Goal: Task Accomplishment & Management: Complete application form

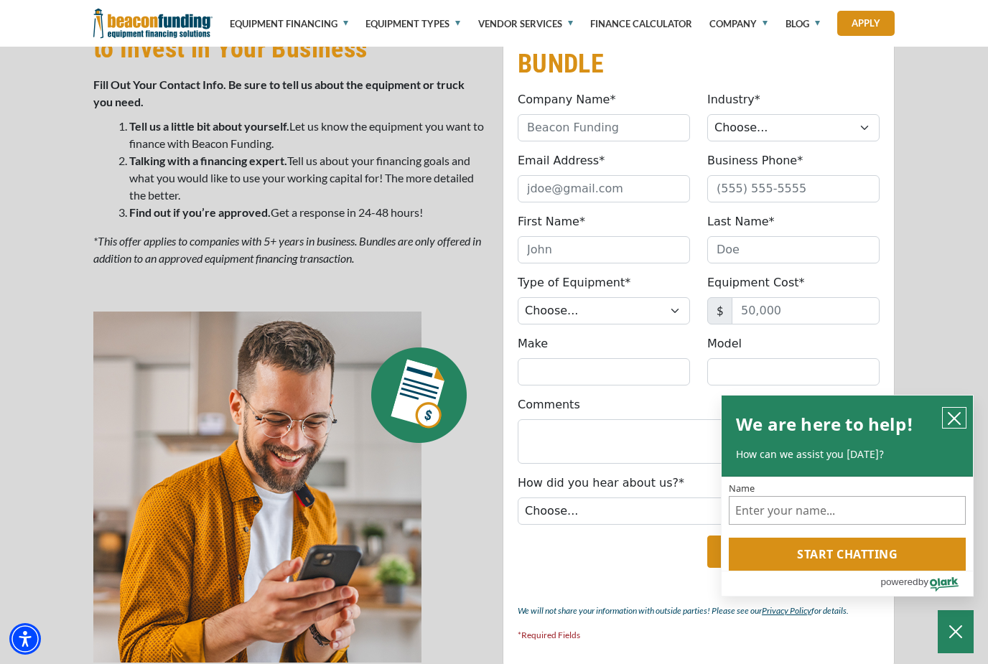
click at [959, 427] on button "close chatbox" at bounding box center [954, 418] width 23 height 20
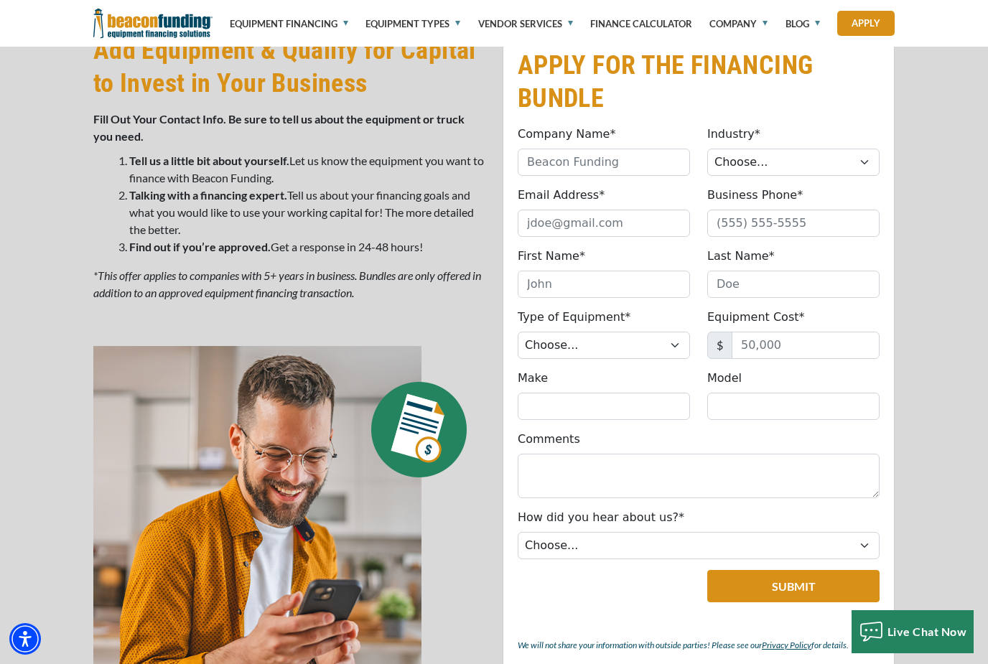
scroll to position [743, 0]
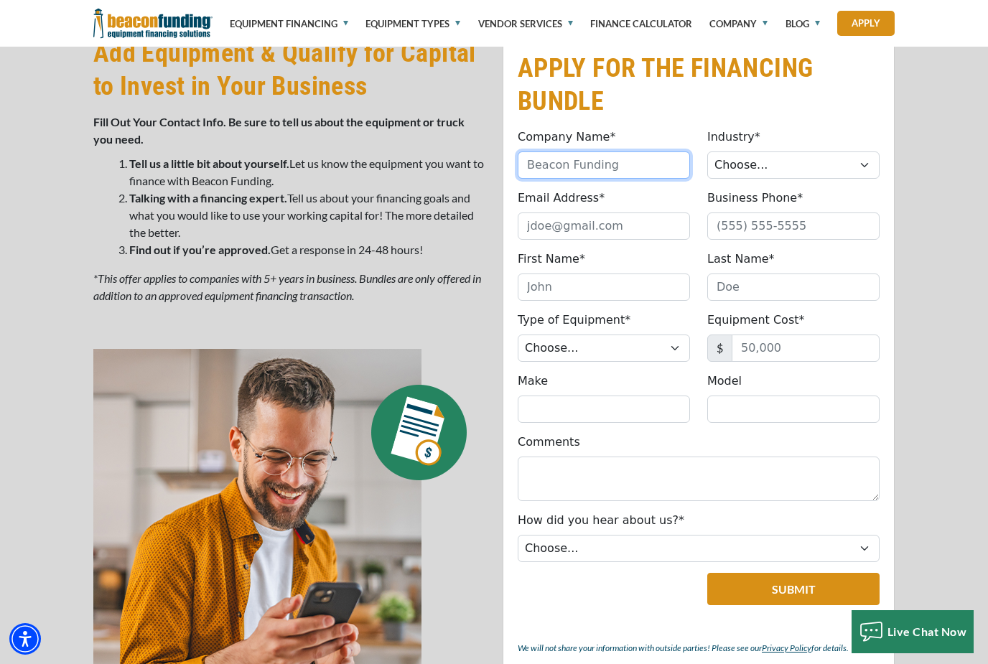
click at [631, 167] on input "Company Name*" at bounding box center [604, 165] width 172 height 27
type input "Ferr Car Corporation"
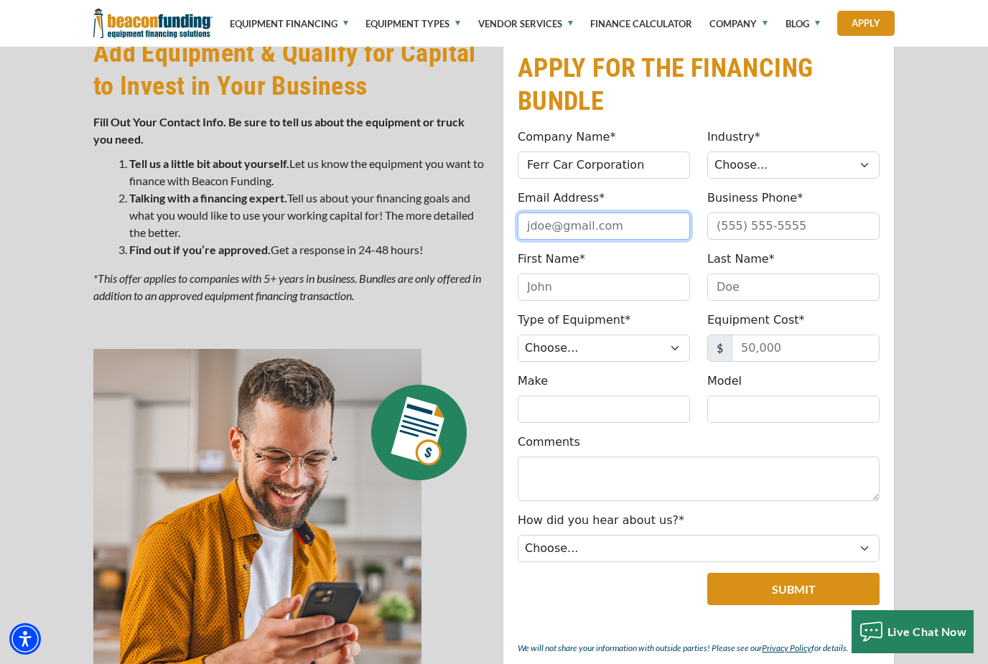
click at [597, 231] on input "Email Address*" at bounding box center [604, 226] width 172 height 27
type input "[EMAIL_ADDRESS][DOMAIN_NAME]"
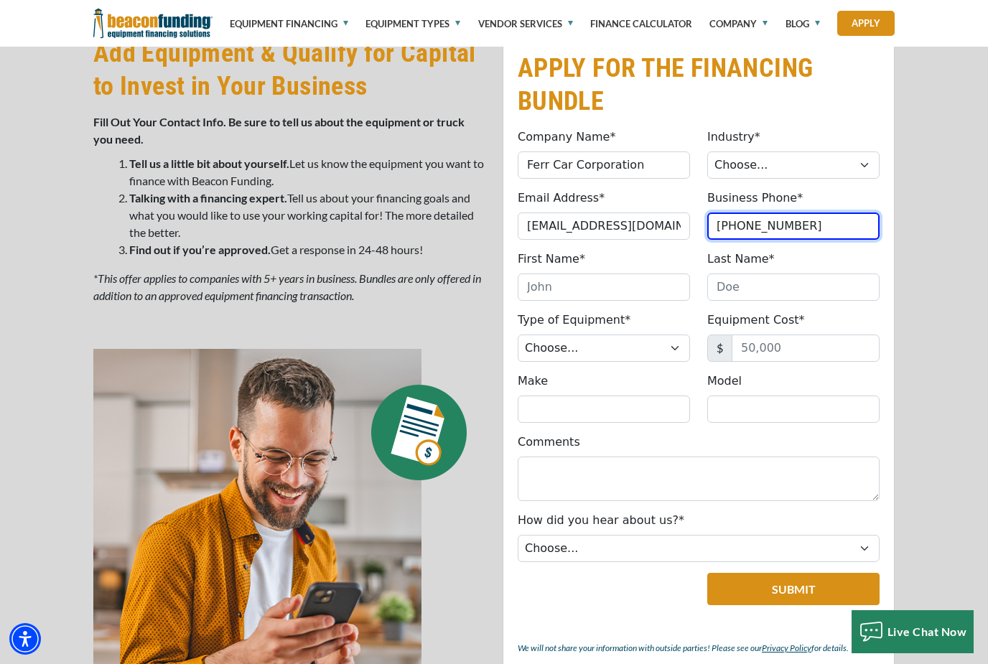
type input "[PHONE_NUMBER]"
click at [868, 167] on select "Choose... Towing Landscape/Hardscape Decorated Apparel Septic Light Constructio…" at bounding box center [793, 165] width 172 height 27
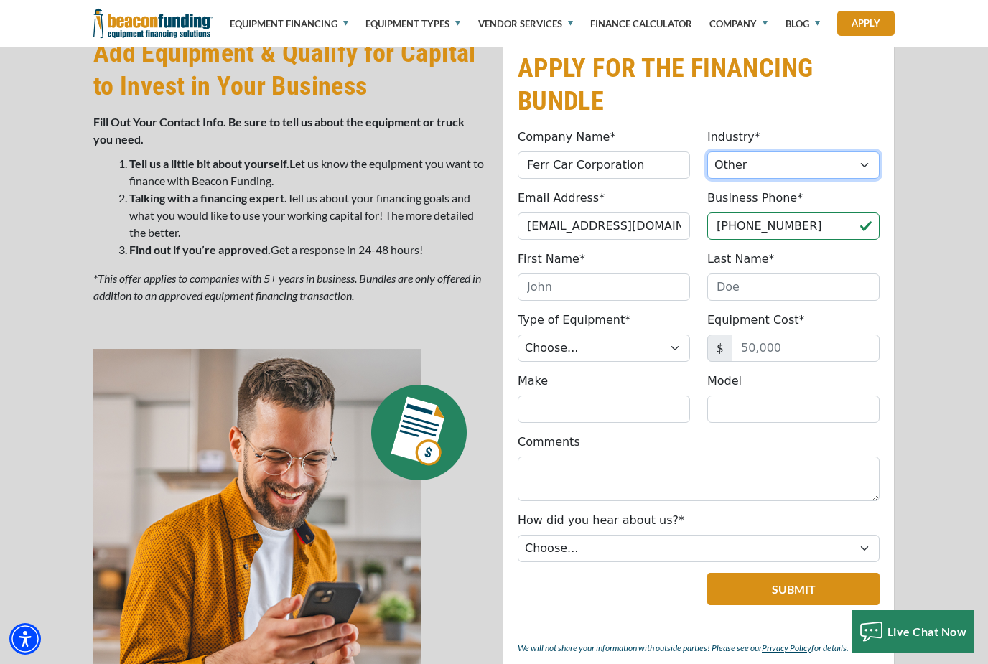
click at [868, 164] on select "Choose... Towing Landscape/Hardscape Decorated Apparel Septic Light Constructio…" at bounding box center [793, 165] width 172 height 27
select select "6"
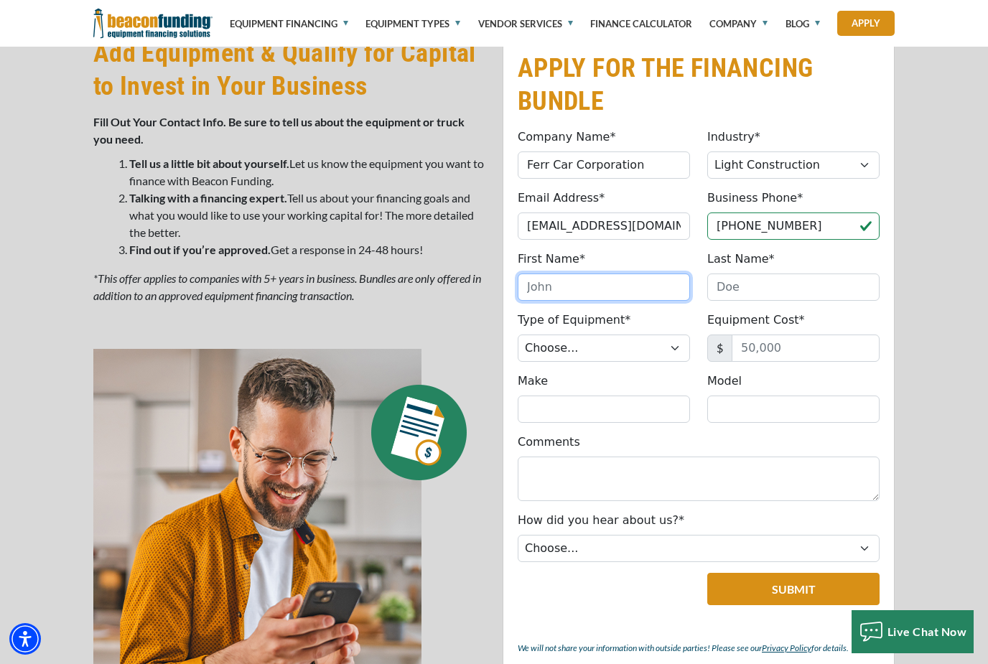
click at [630, 293] on input "First Name*" at bounding box center [604, 287] width 172 height 27
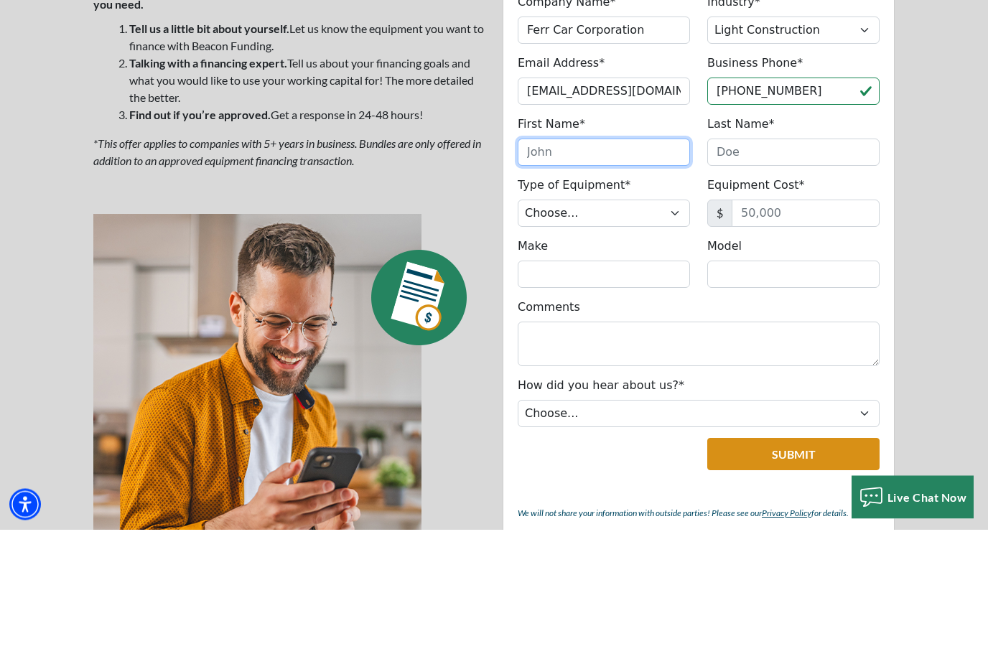
type input "[PERSON_NAME]"
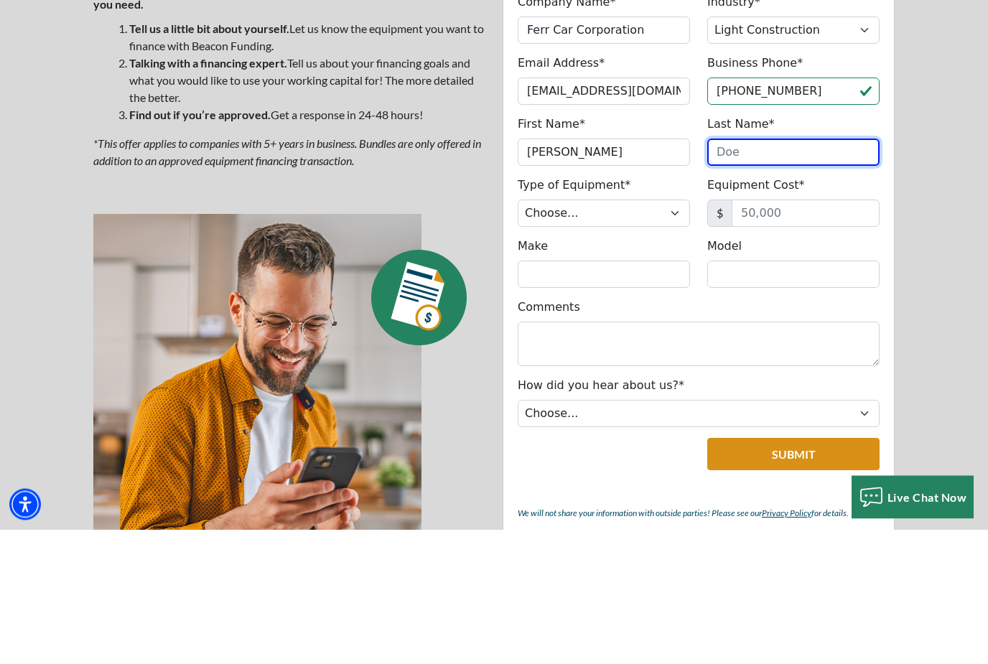
type input "Ferretti"
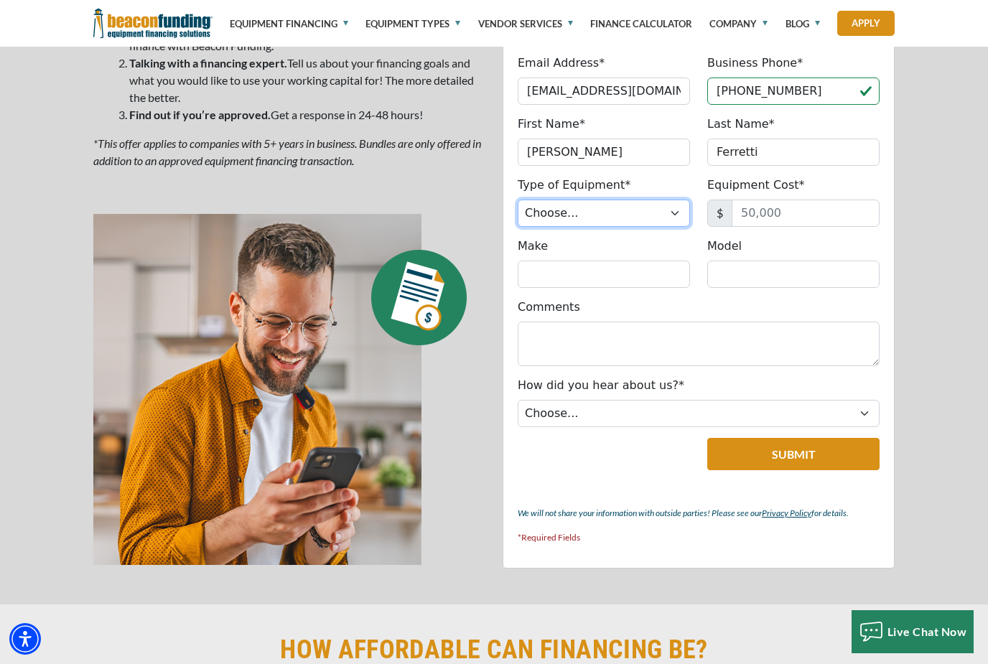
click at [677, 215] on select "Choose... Backhoe Boom/Bucket Truck Chipper Commercial Mower Crane DTG/DTF Prin…" at bounding box center [604, 213] width 172 height 27
select select "9"
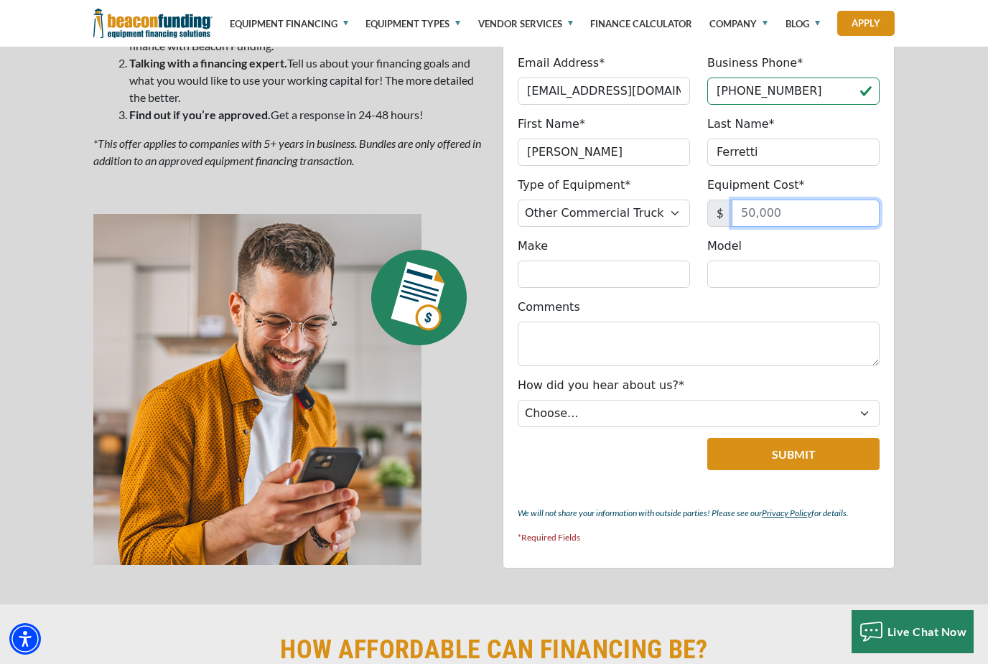
click at [808, 210] on input "Equipment Cost*" at bounding box center [806, 213] width 148 height 27
type input "90,000"
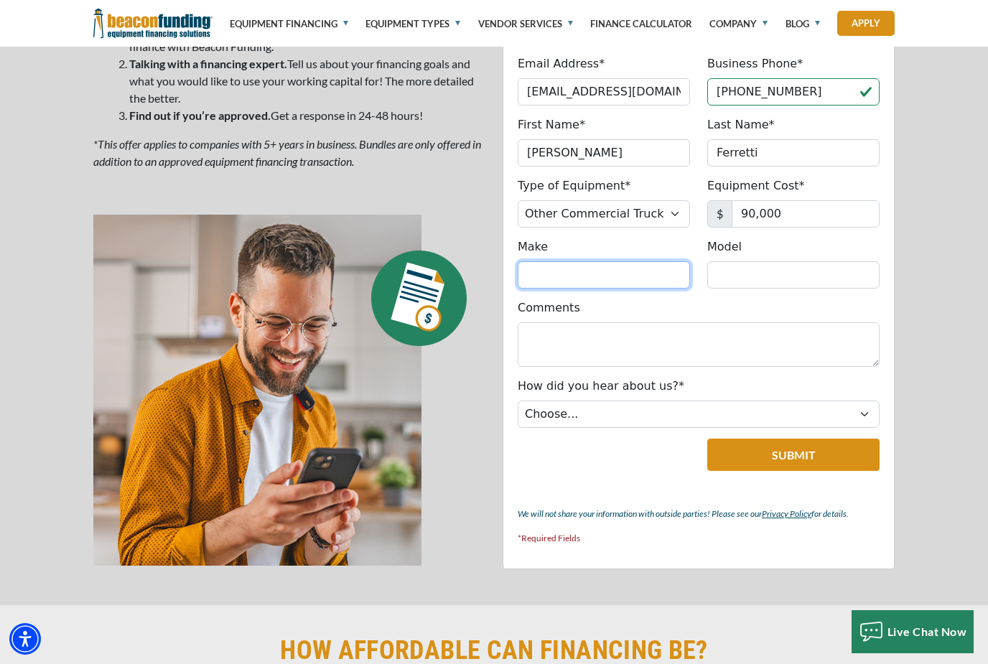
click at [622, 270] on input "Make" at bounding box center [604, 274] width 172 height 27
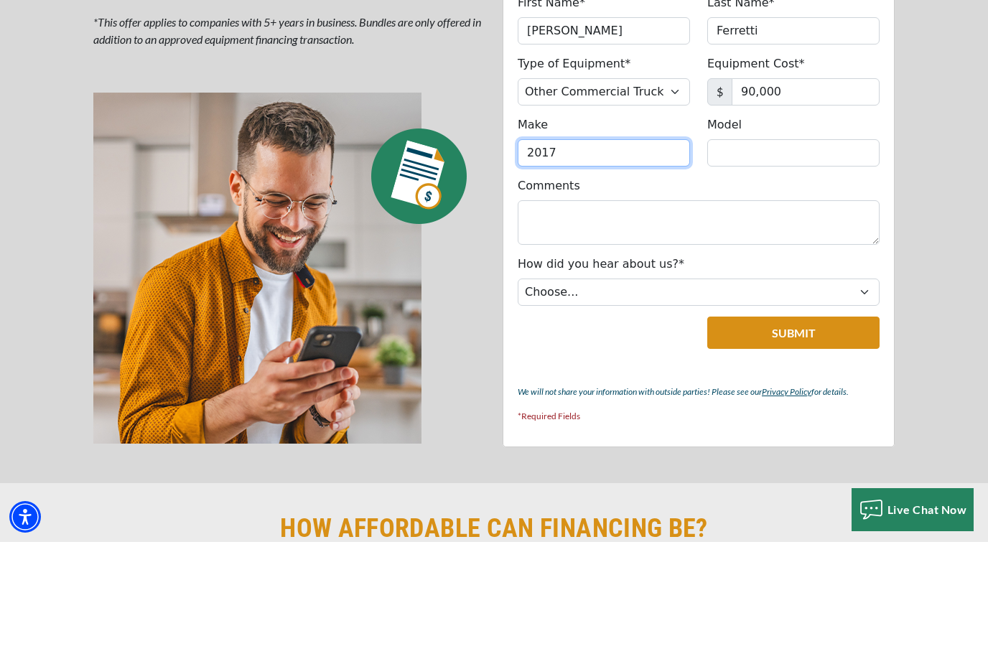
type input "2017"
click at [781, 261] on input "Model" at bounding box center [793, 274] width 172 height 27
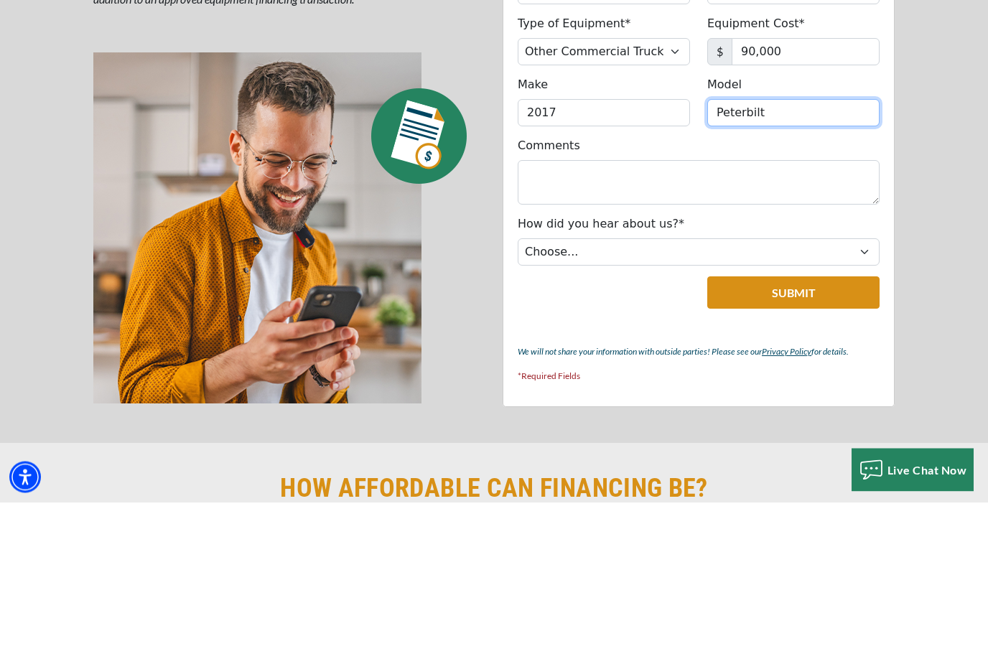
type input "Peterbilt"
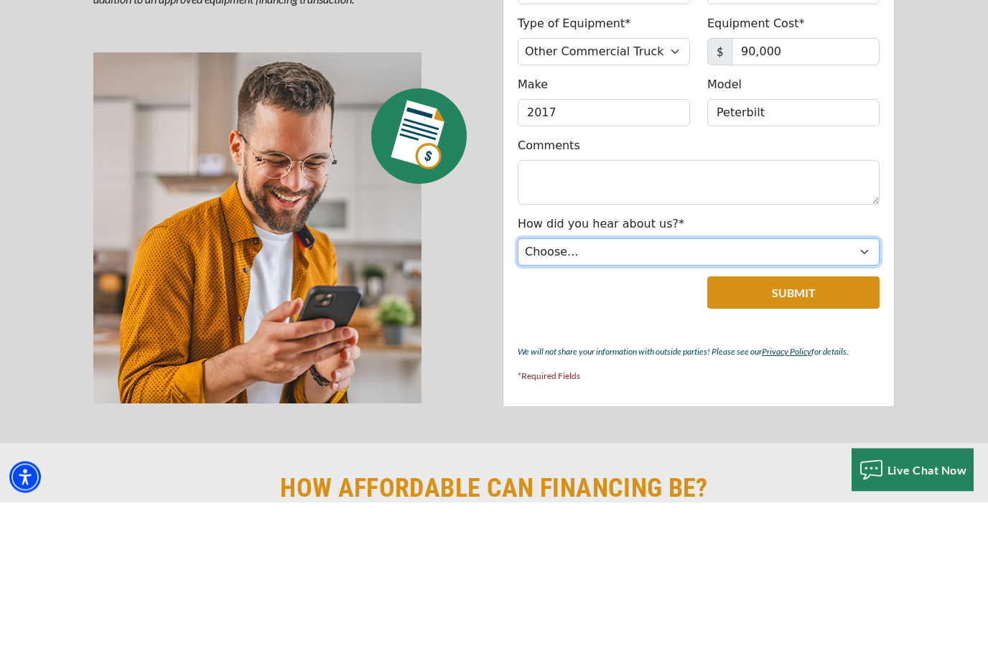
click at [863, 401] on select "Choose... Internet Search Vendor Referral Word of Mouth Client Referral Email E…" at bounding box center [699, 414] width 362 height 27
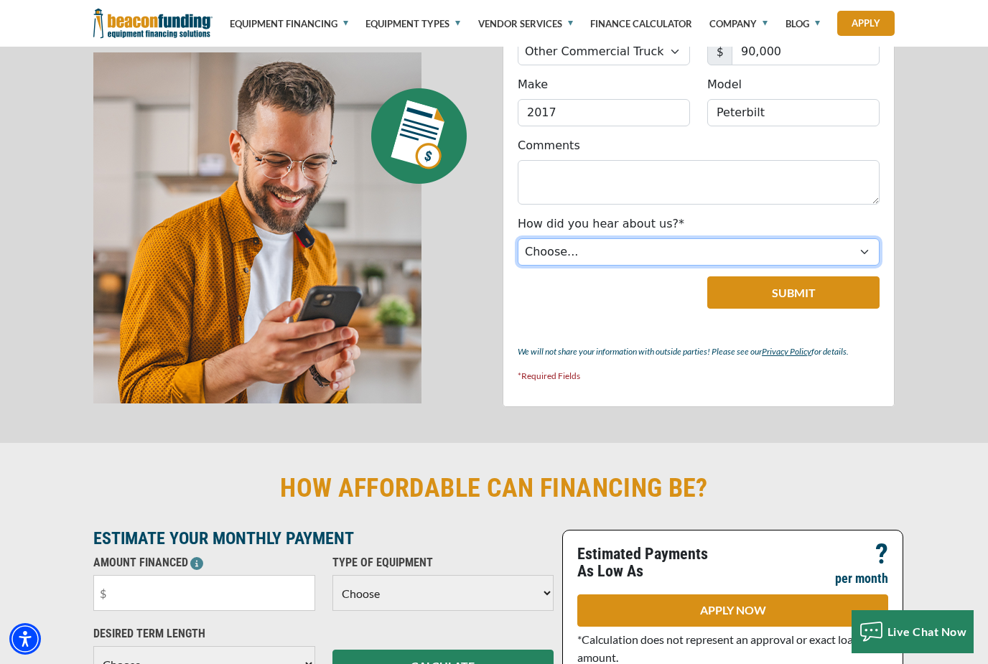
select select "8"
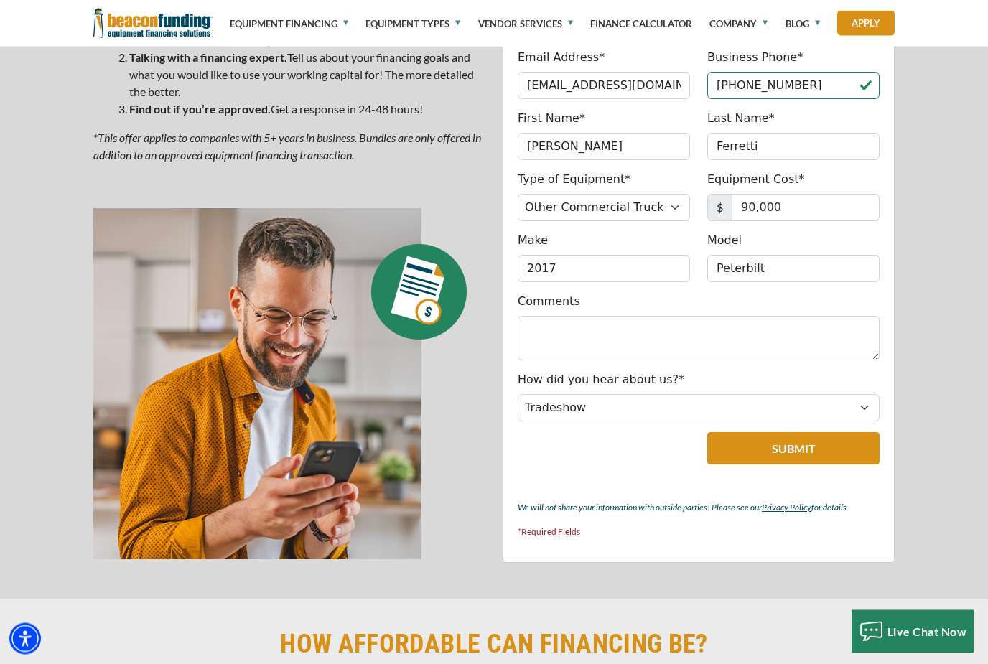
scroll to position [931, 0]
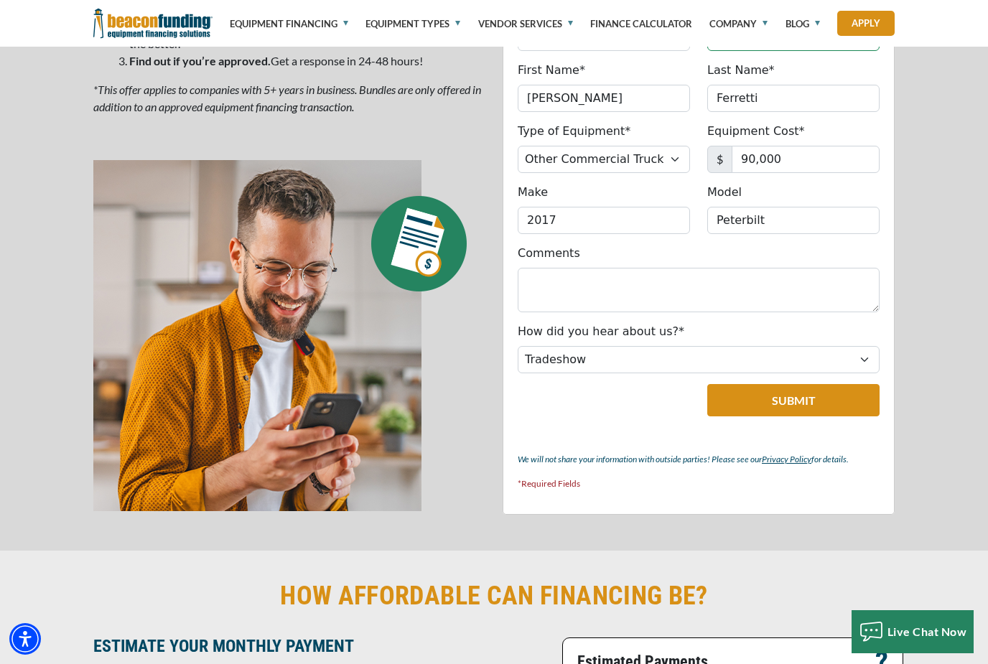
click at [843, 401] on button "Submit" at bounding box center [793, 400] width 172 height 32
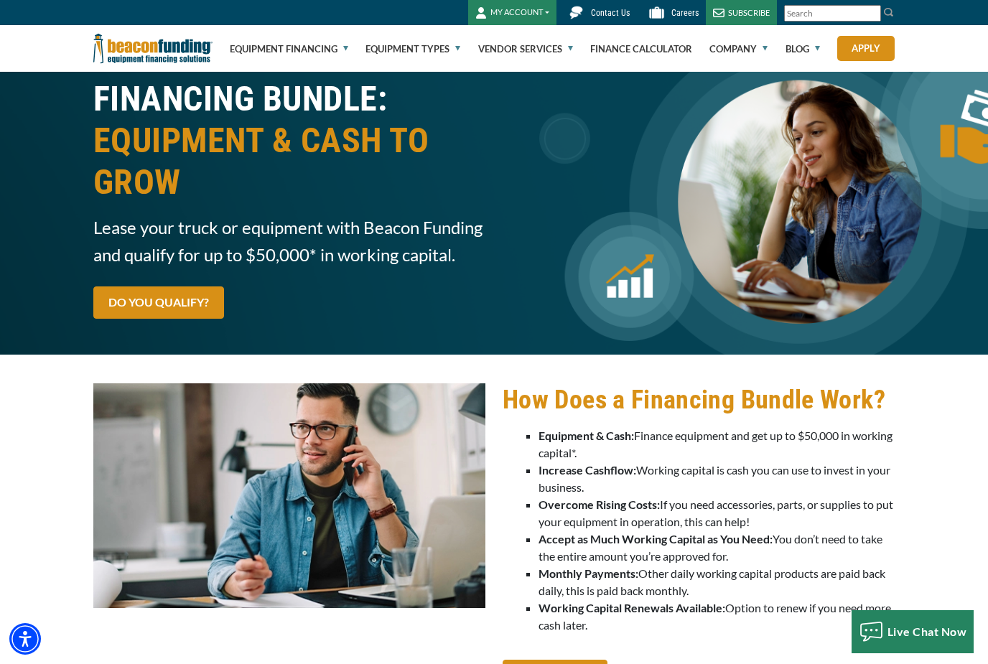
scroll to position [0, 0]
